Goal: Transaction & Acquisition: Purchase product/service

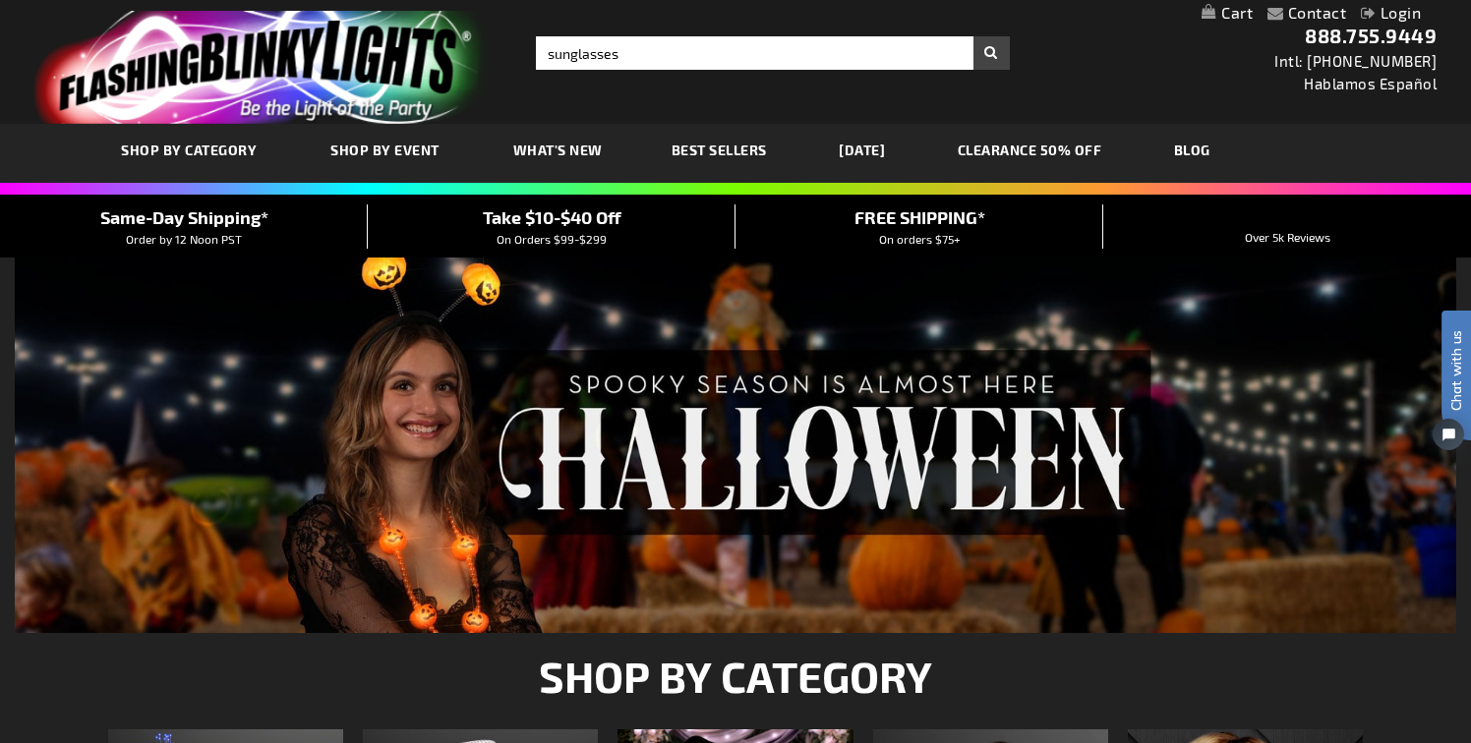
type input "sunglasses"
click at [974, 36] on button "Search" at bounding box center [992, 52] width 36 height 33
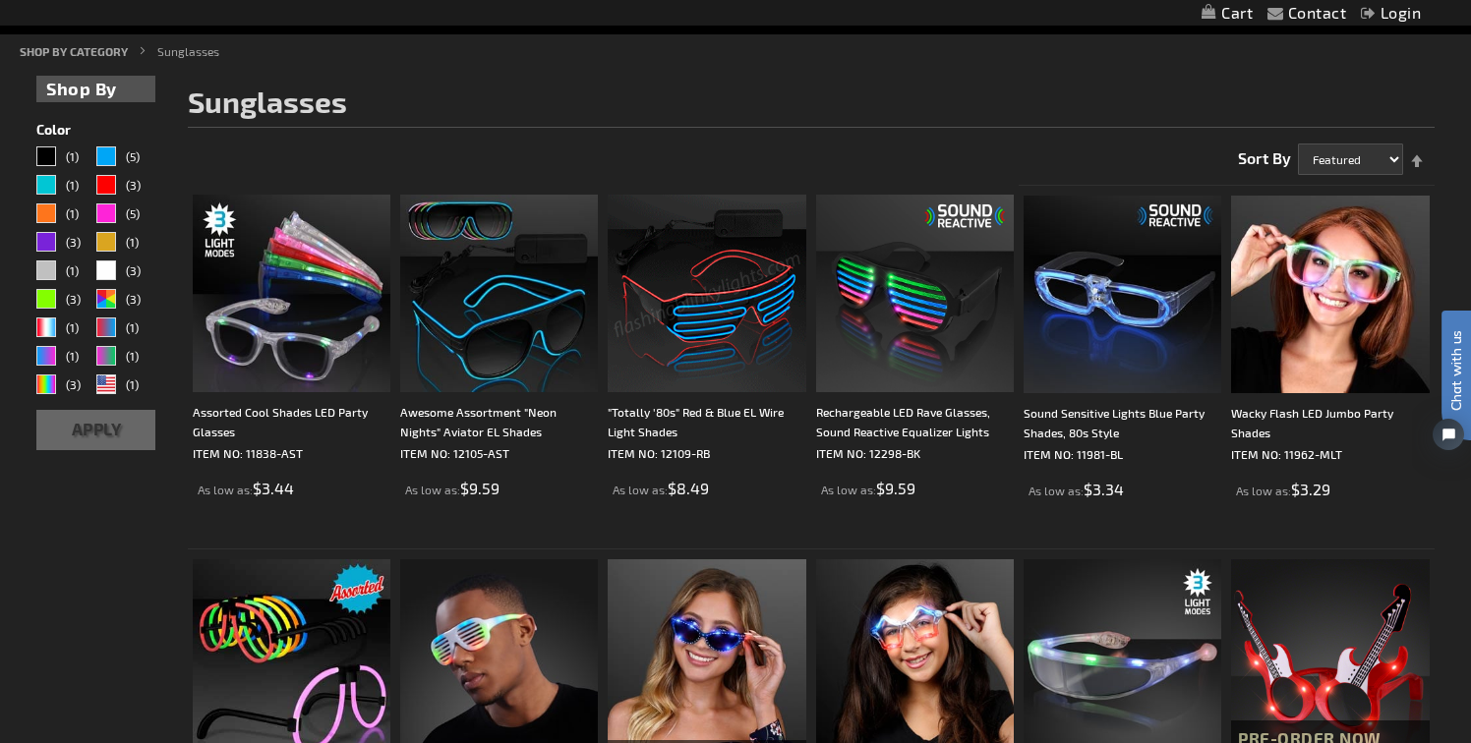
scroll to position [258, 0]
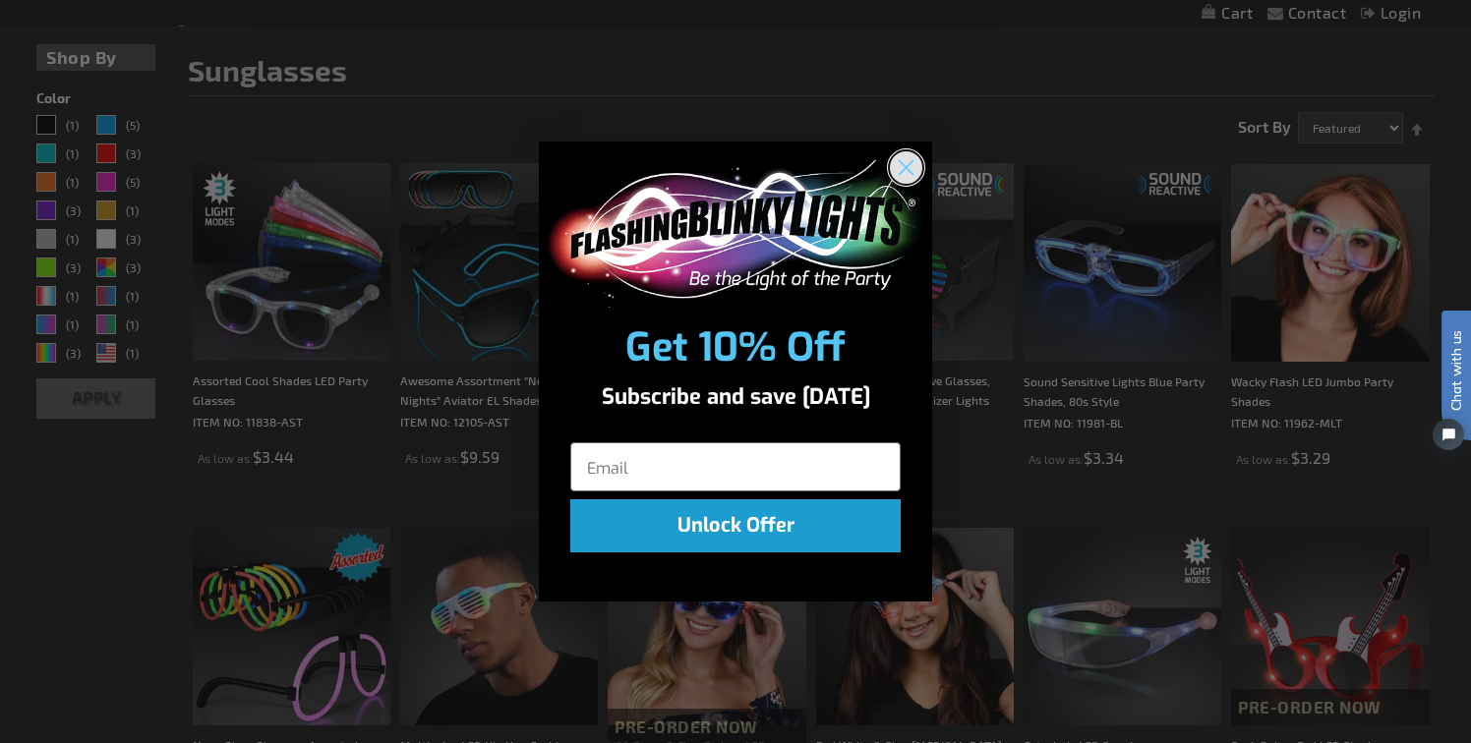
click at [912, 163] on circle "Close dialog" at bounding box center [906, 166] width 32 height 32
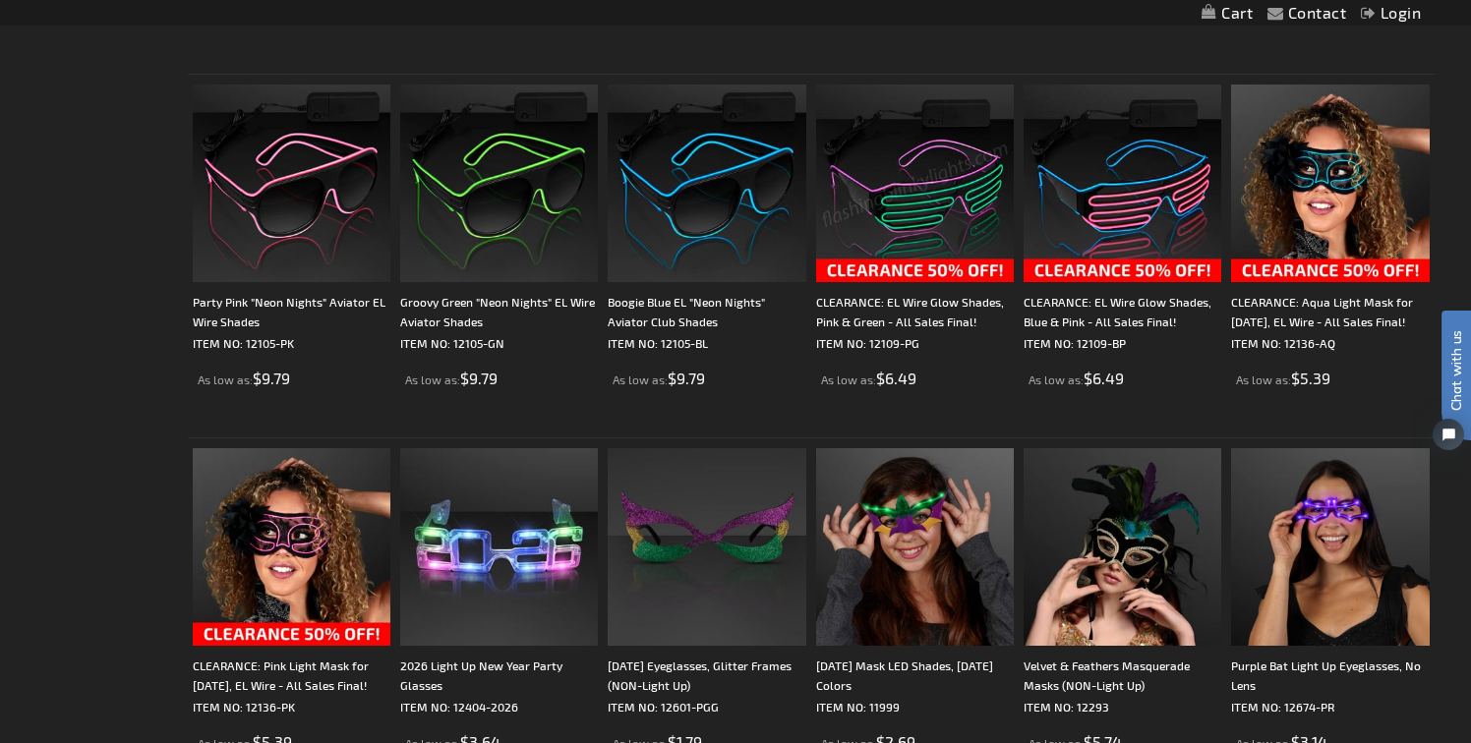
scroll to position [1796, 0]
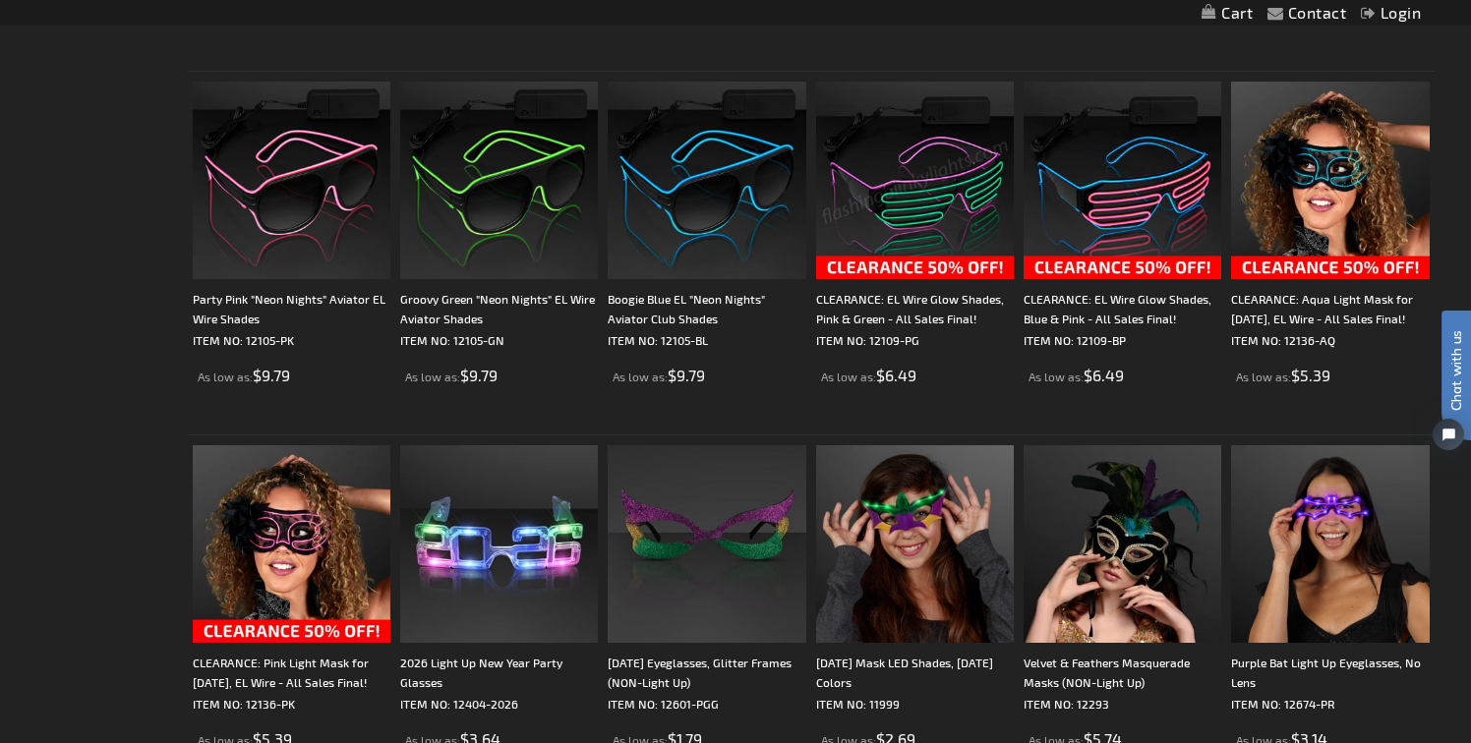
click at [897, 220] on img at bounding box center [915, 181] width 198 height 198
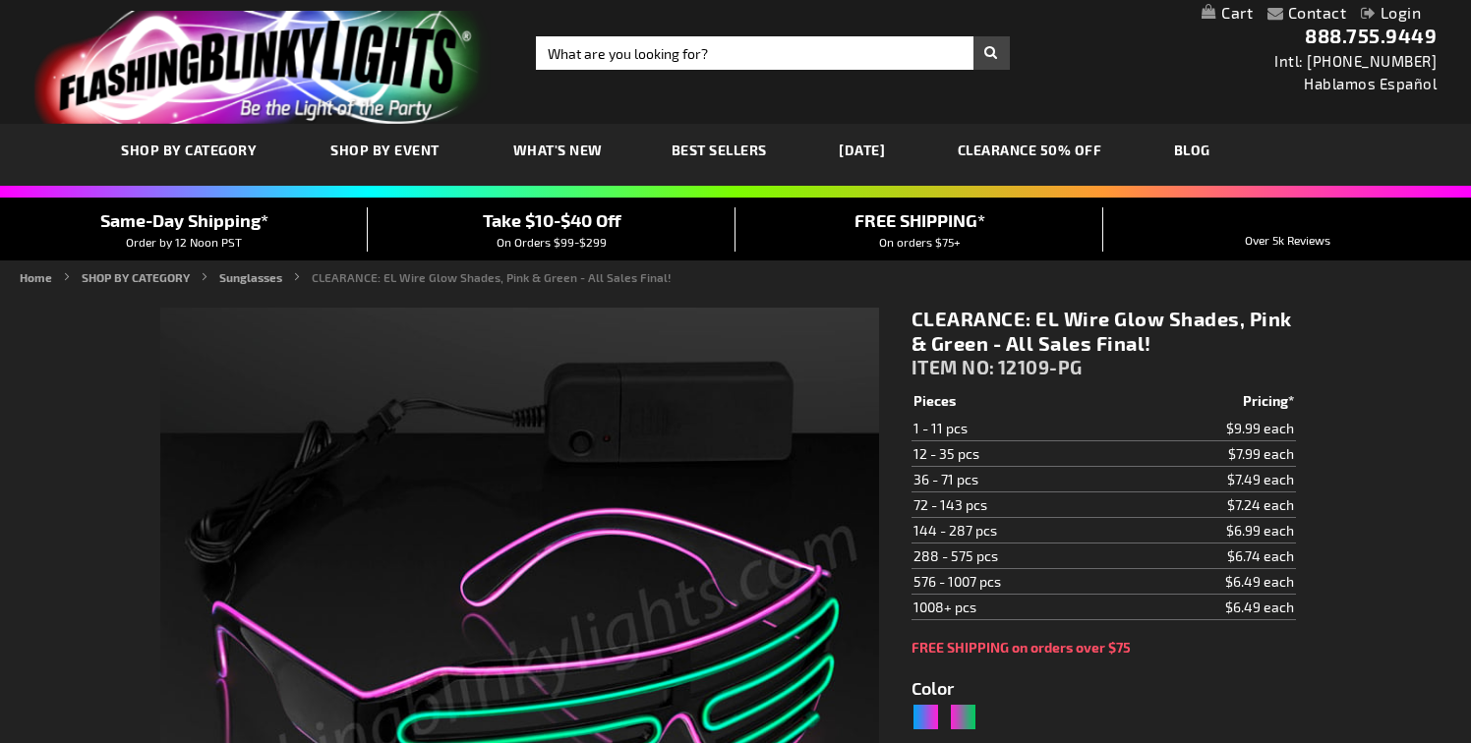
type input "5673"
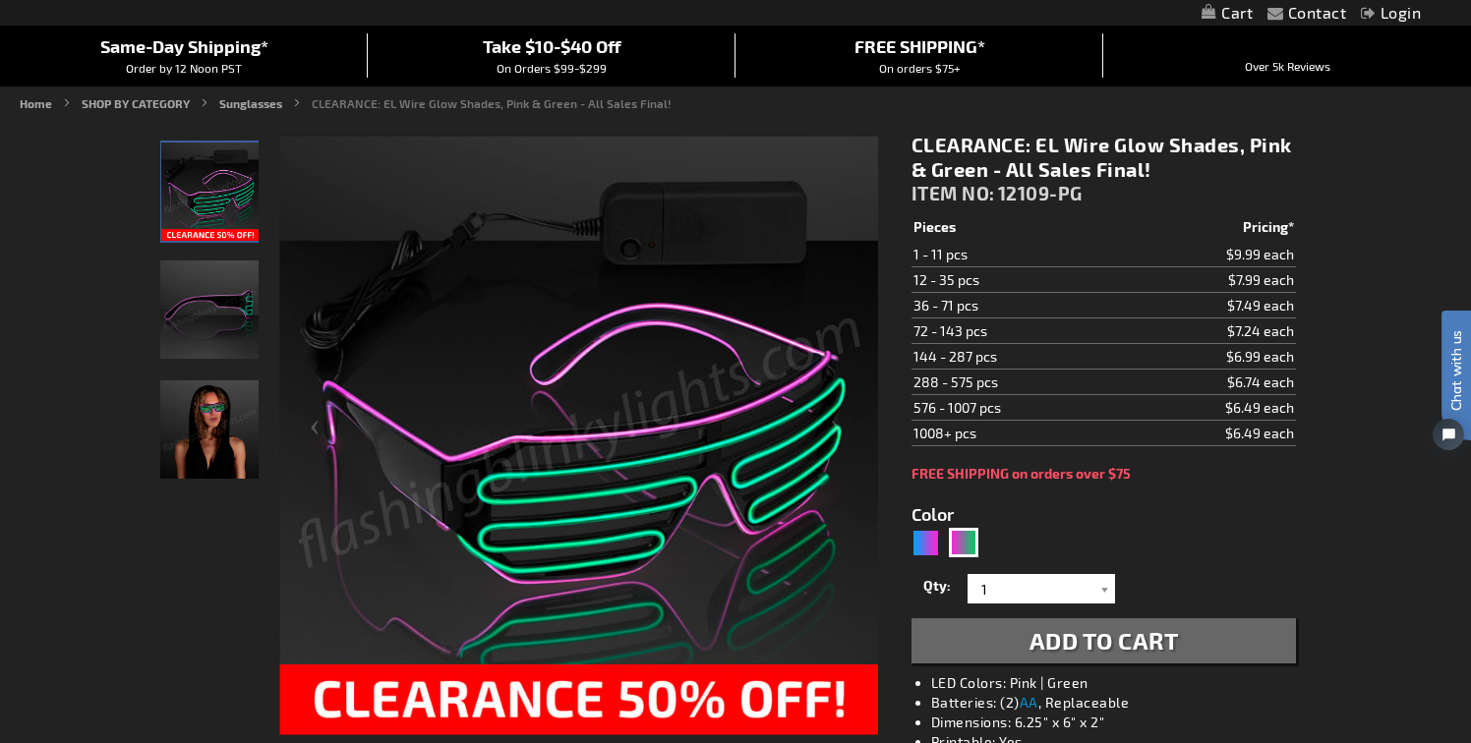
scroll to position [196, 0]
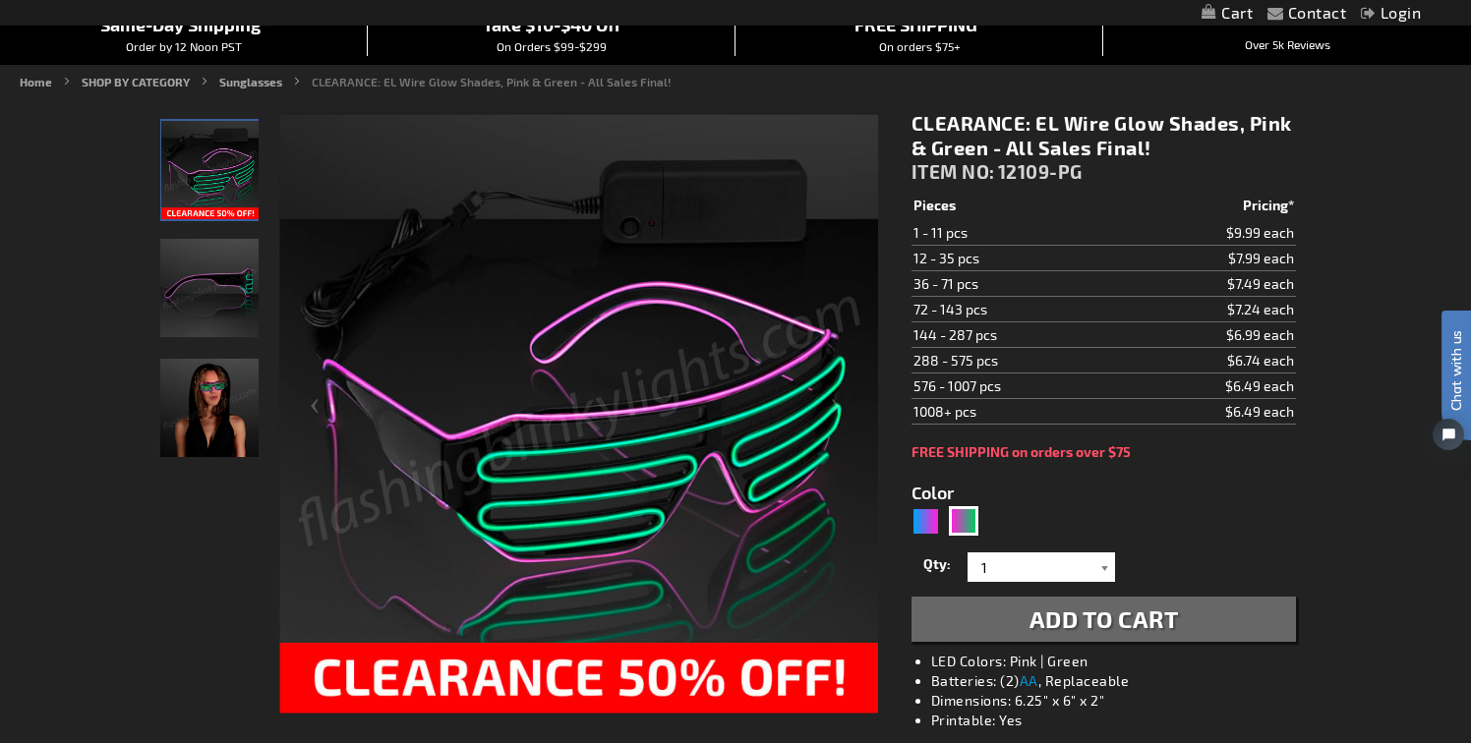
click at [1099, 562] on div at bounding box center [1106, 568] width 20 height 30
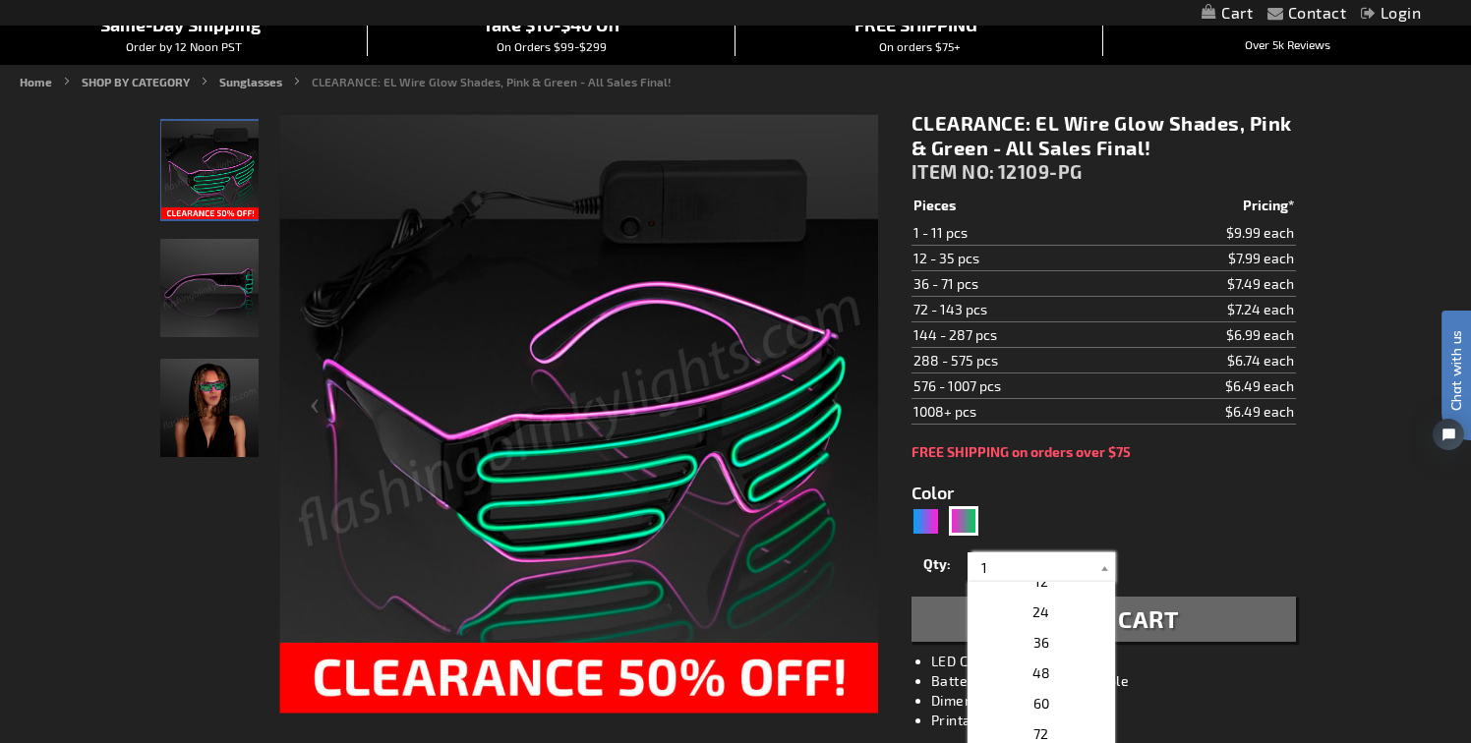
scroll to position [354, 0]
click at [1062, 638] on p "36" at bounding box center [1042, 639] width 148 height 30
type input "36"
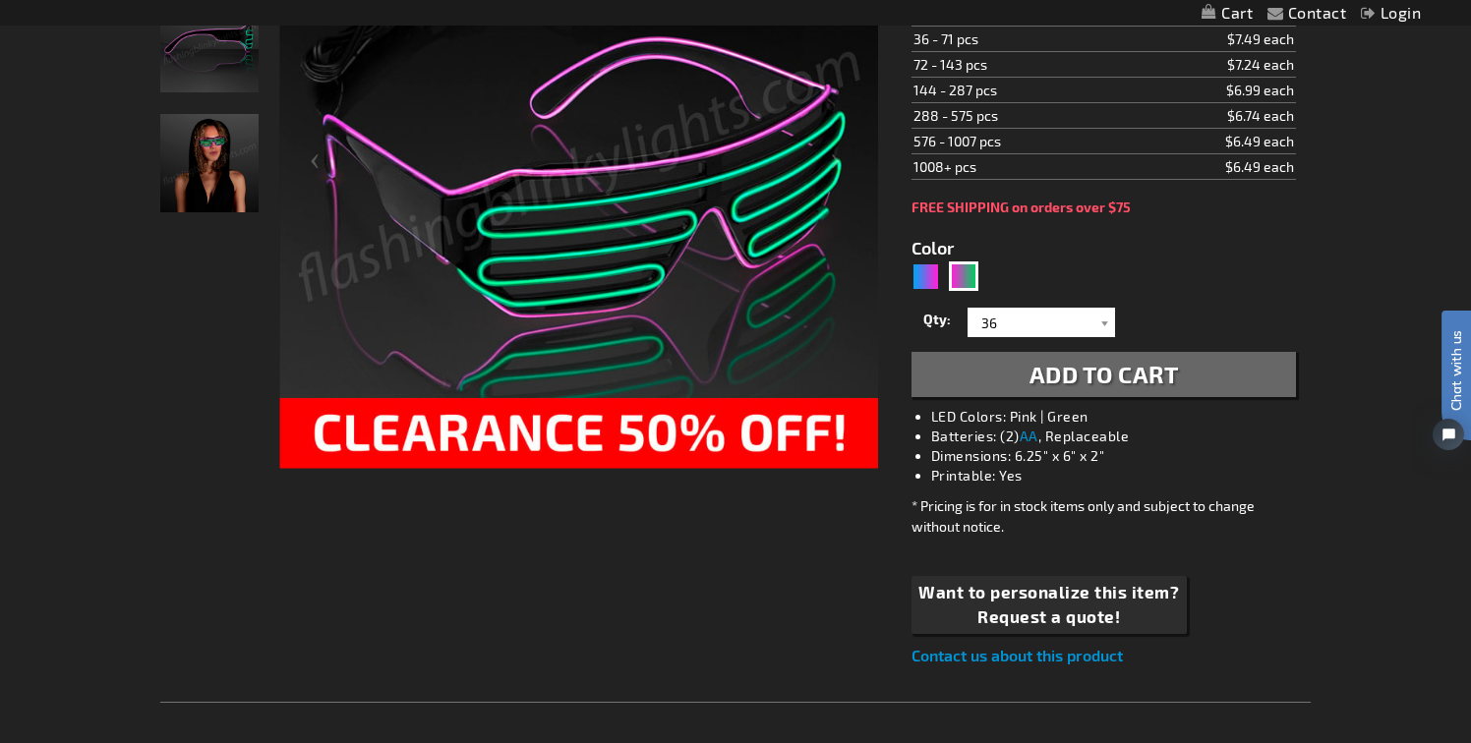
scroll to position [464, 0]
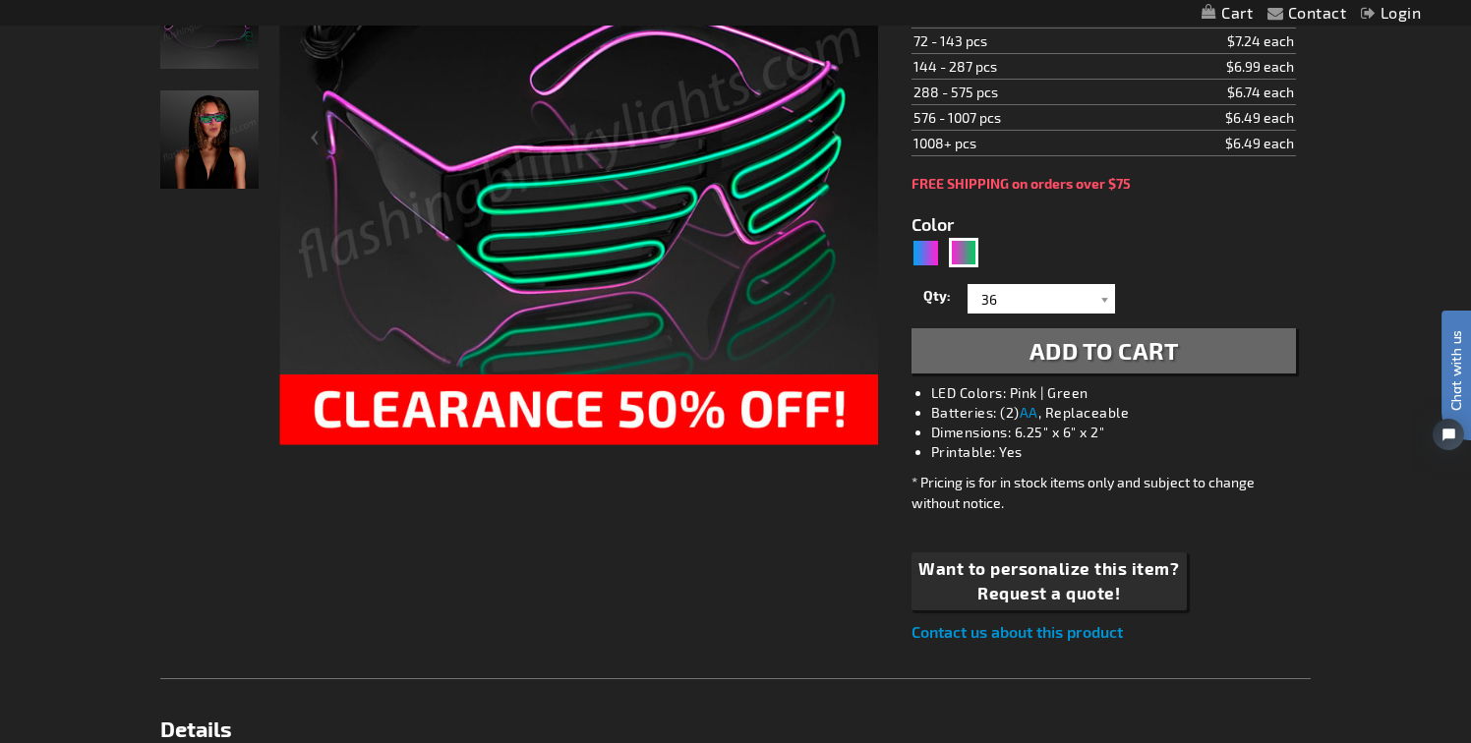
click at [1165, 356] on span "Add to Cart" at bounding box center [1104, 350] width 149 height 29
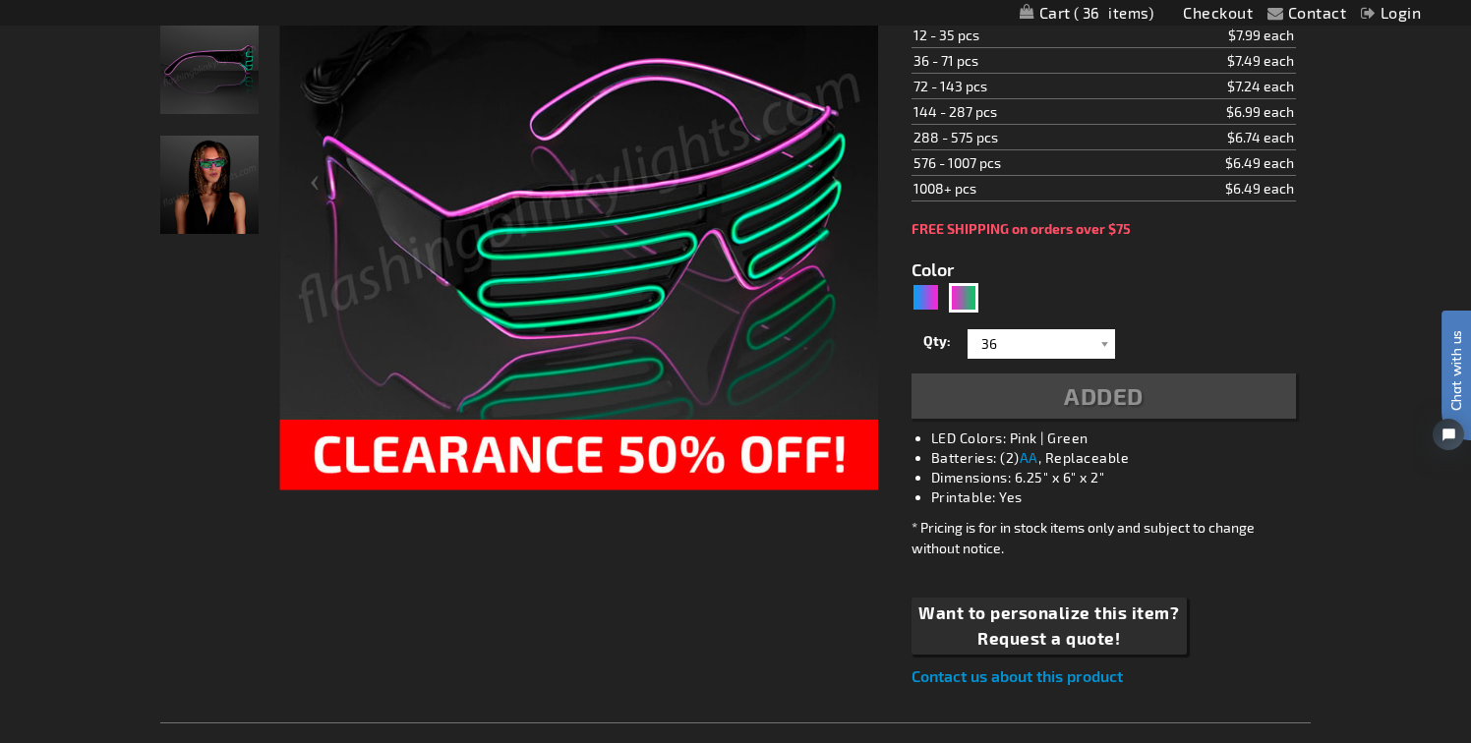
scroll to position [508, 0]
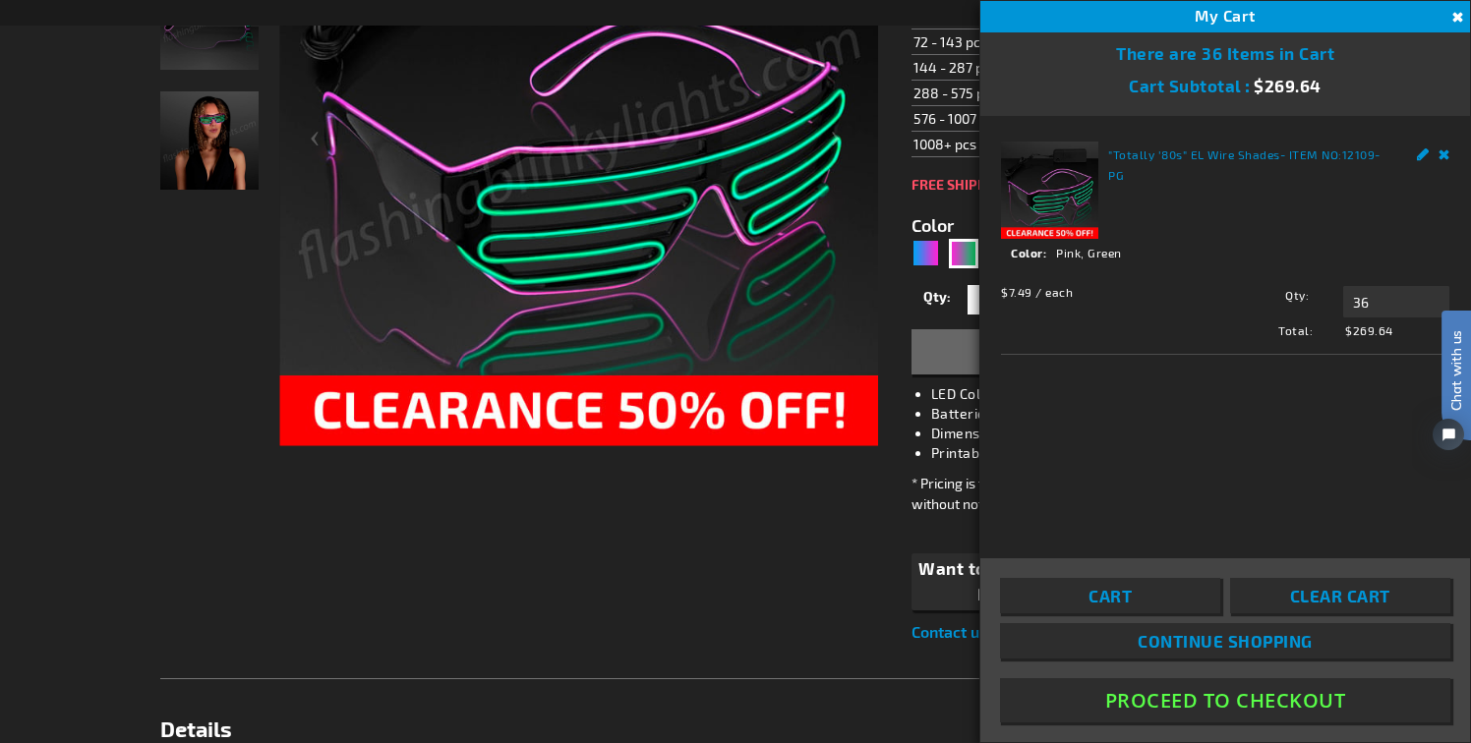
click at [1456, 14] on button "Close" at bounding box center [1456, 18] width 22 height 22
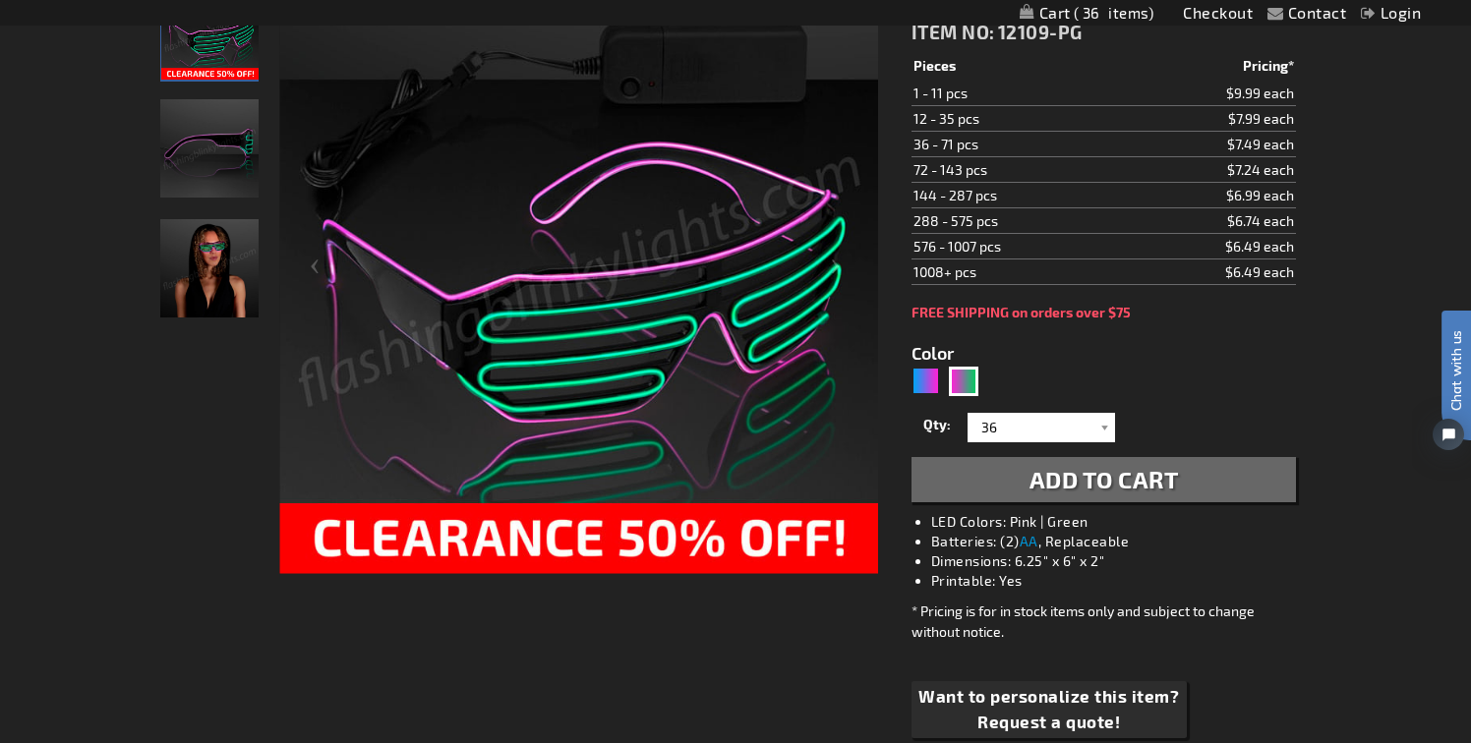
scroll to position [379, 0]
